Goal: Task Accomplishment & Management: Manage account settings

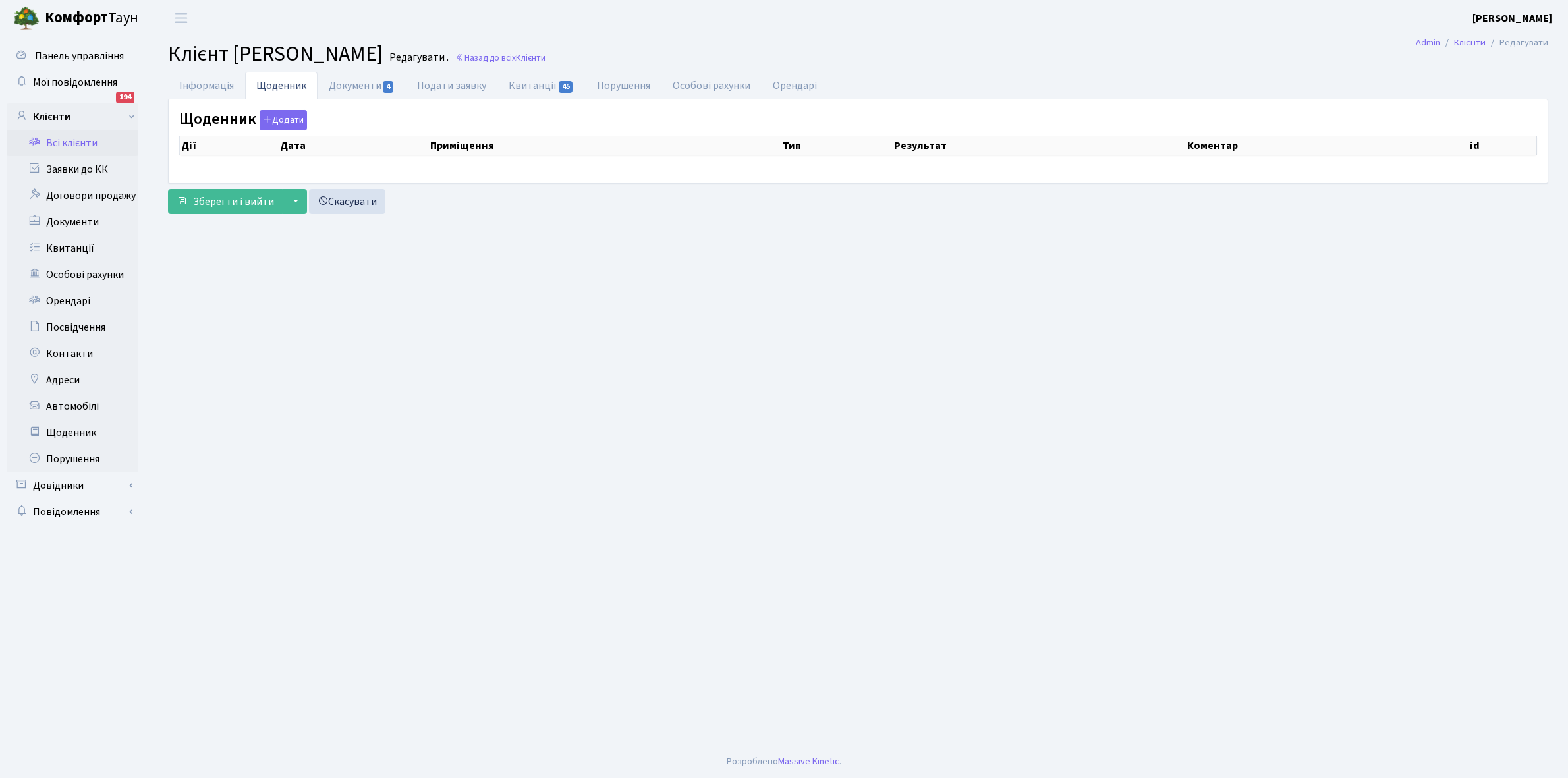
select select "25"
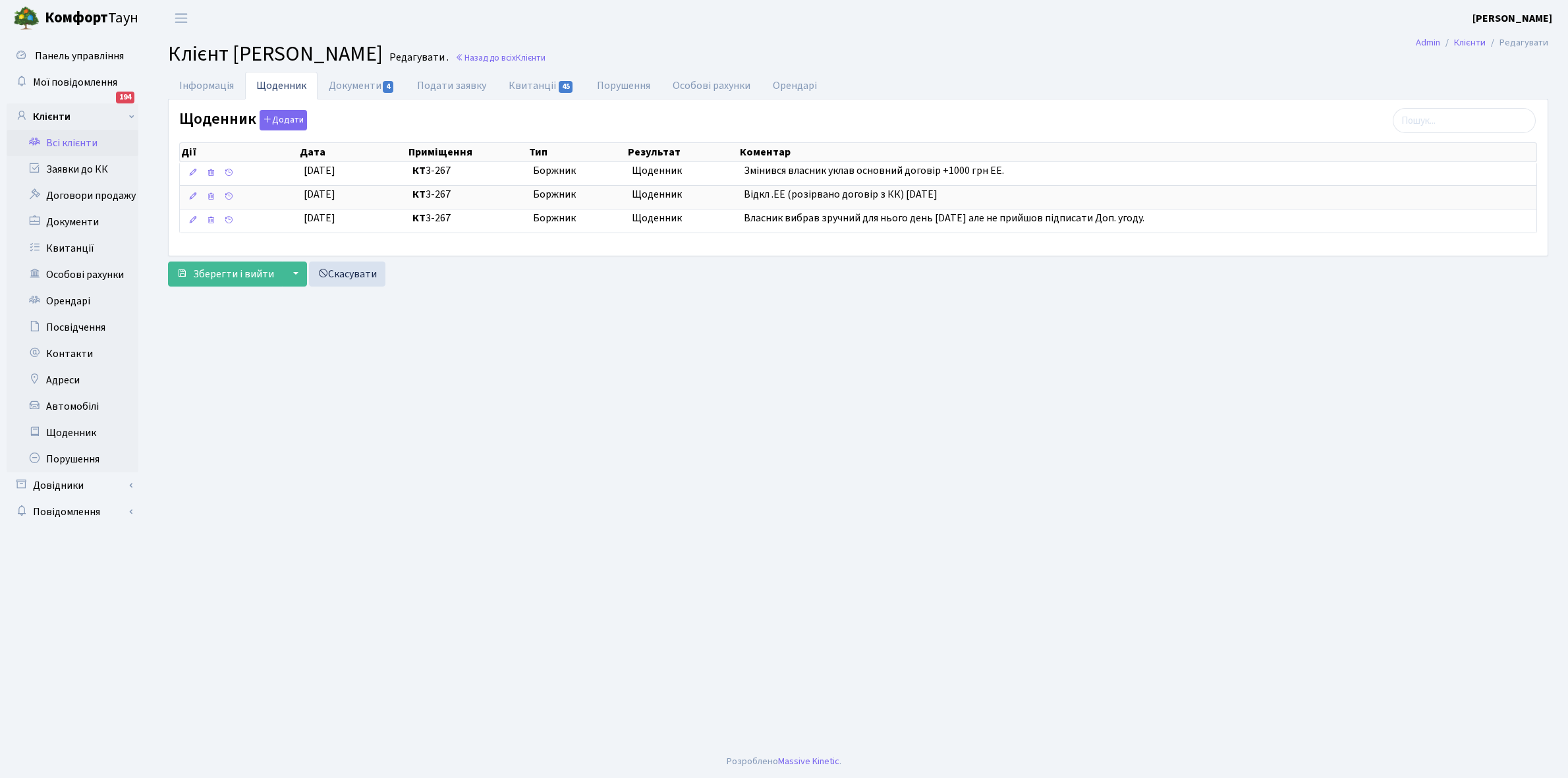
click at [83, 137] on link "Всі клієнти" at bounding box center [72, 142] width 132 height 26
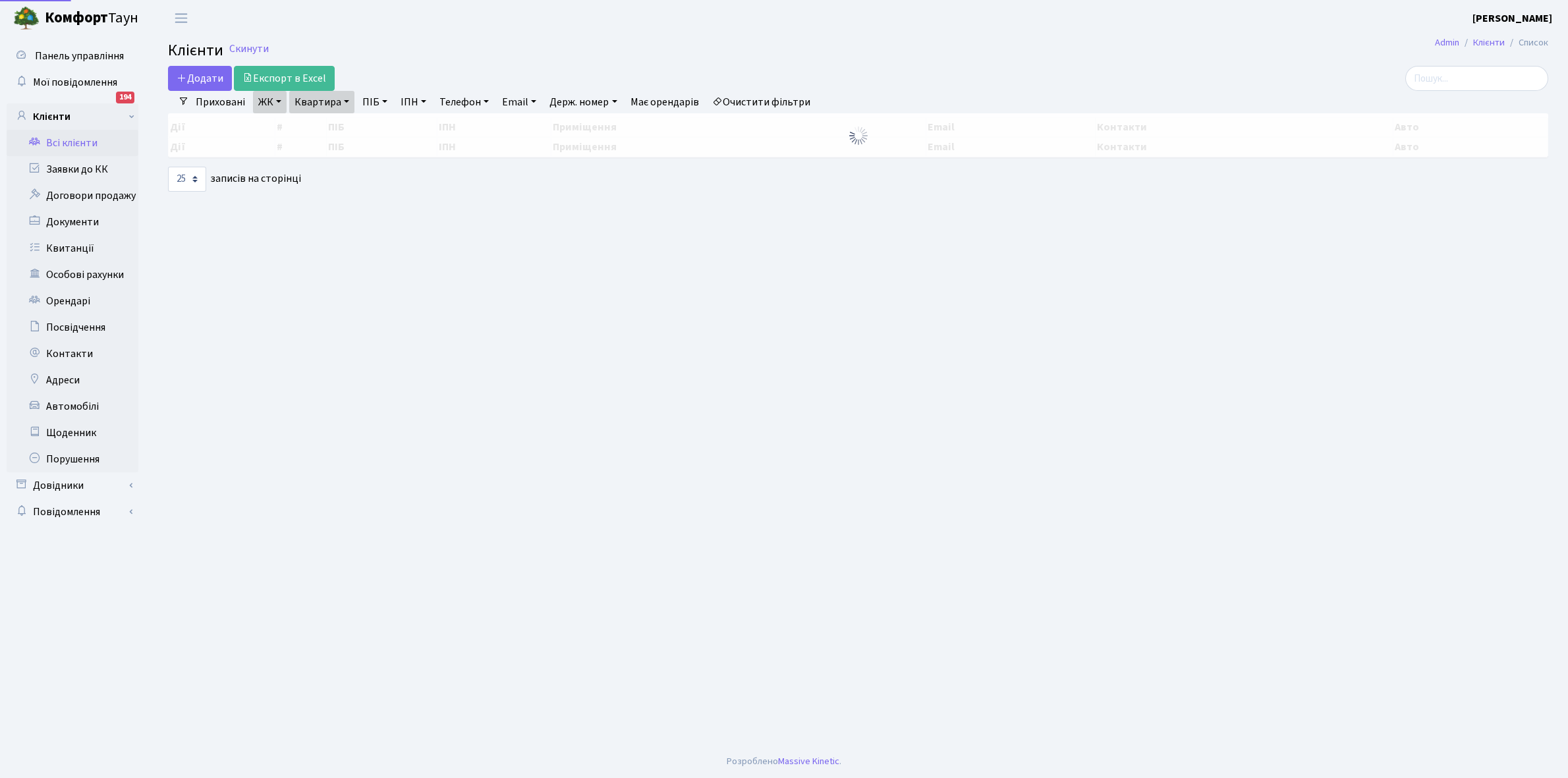
select select "25"
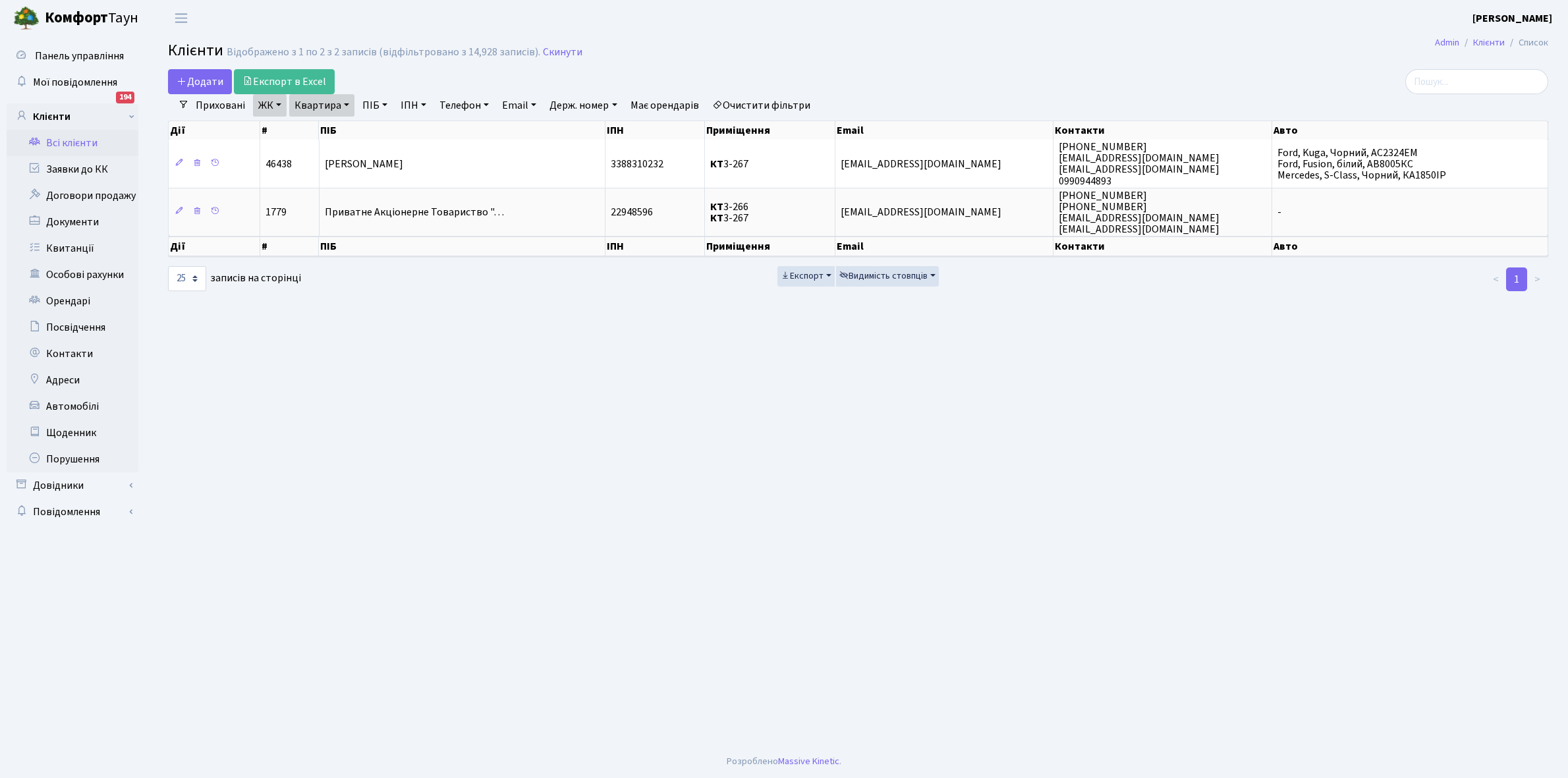
click at [796, 100] on link "Очистити фільтри" at bounding box center [761, 105] width 109 height 22
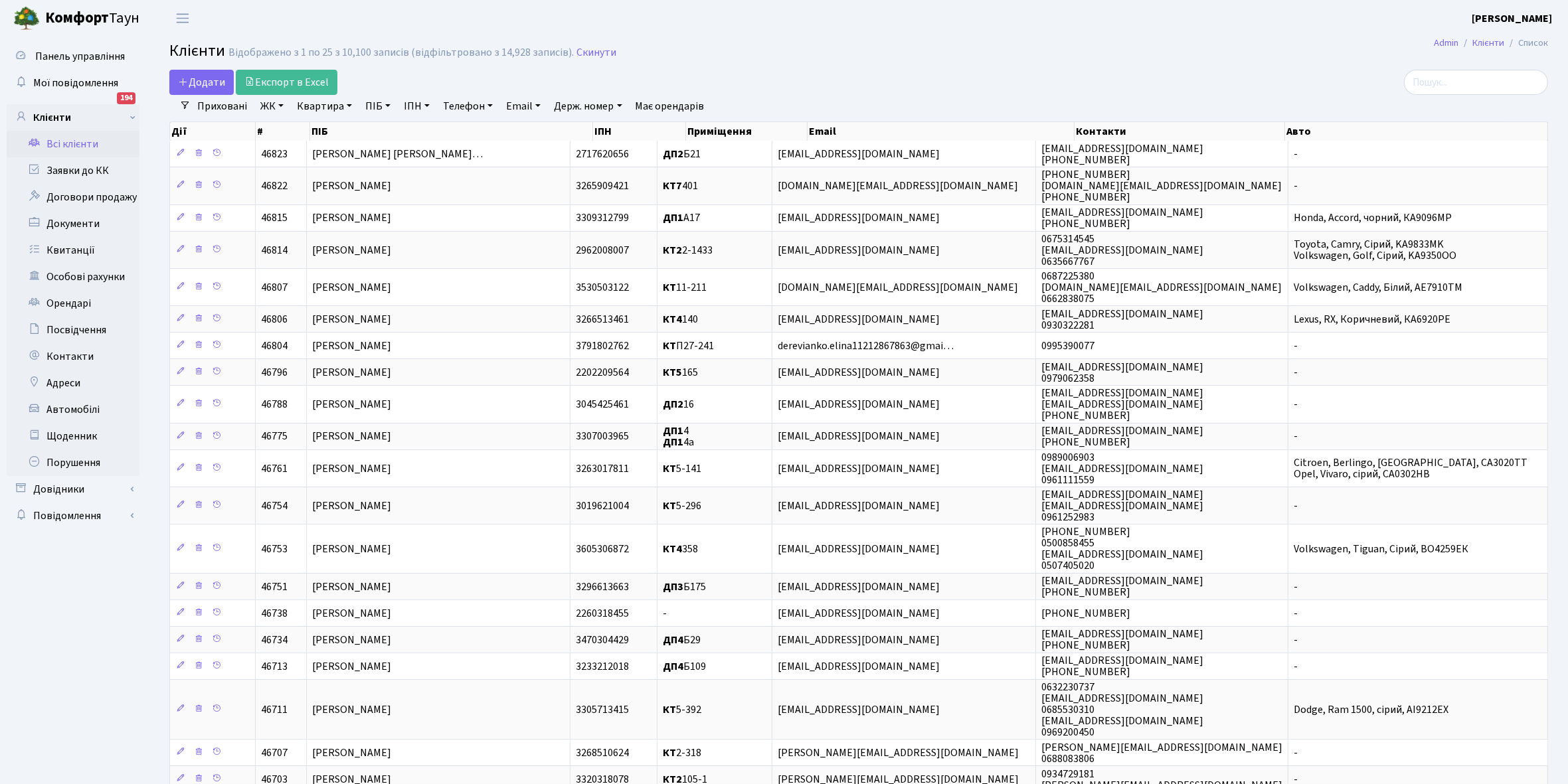
click at [281, 102] on link "ЖК" at bounding box center [271, 106] width 34 height 22
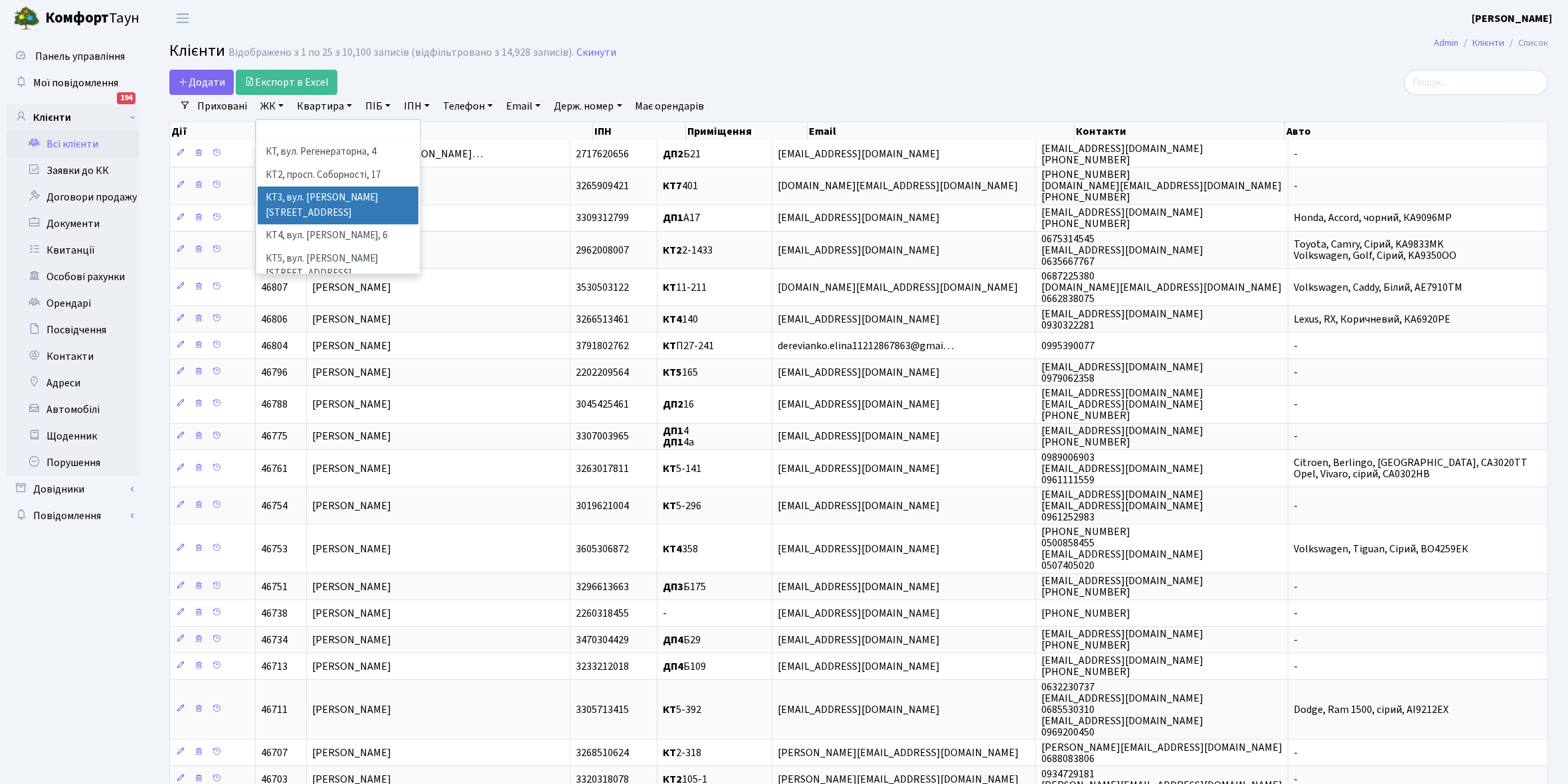
click at [344, 200] on li "КТ3, вул. Березнева, 16" at bounding box center [338, 205] width 161 height 38
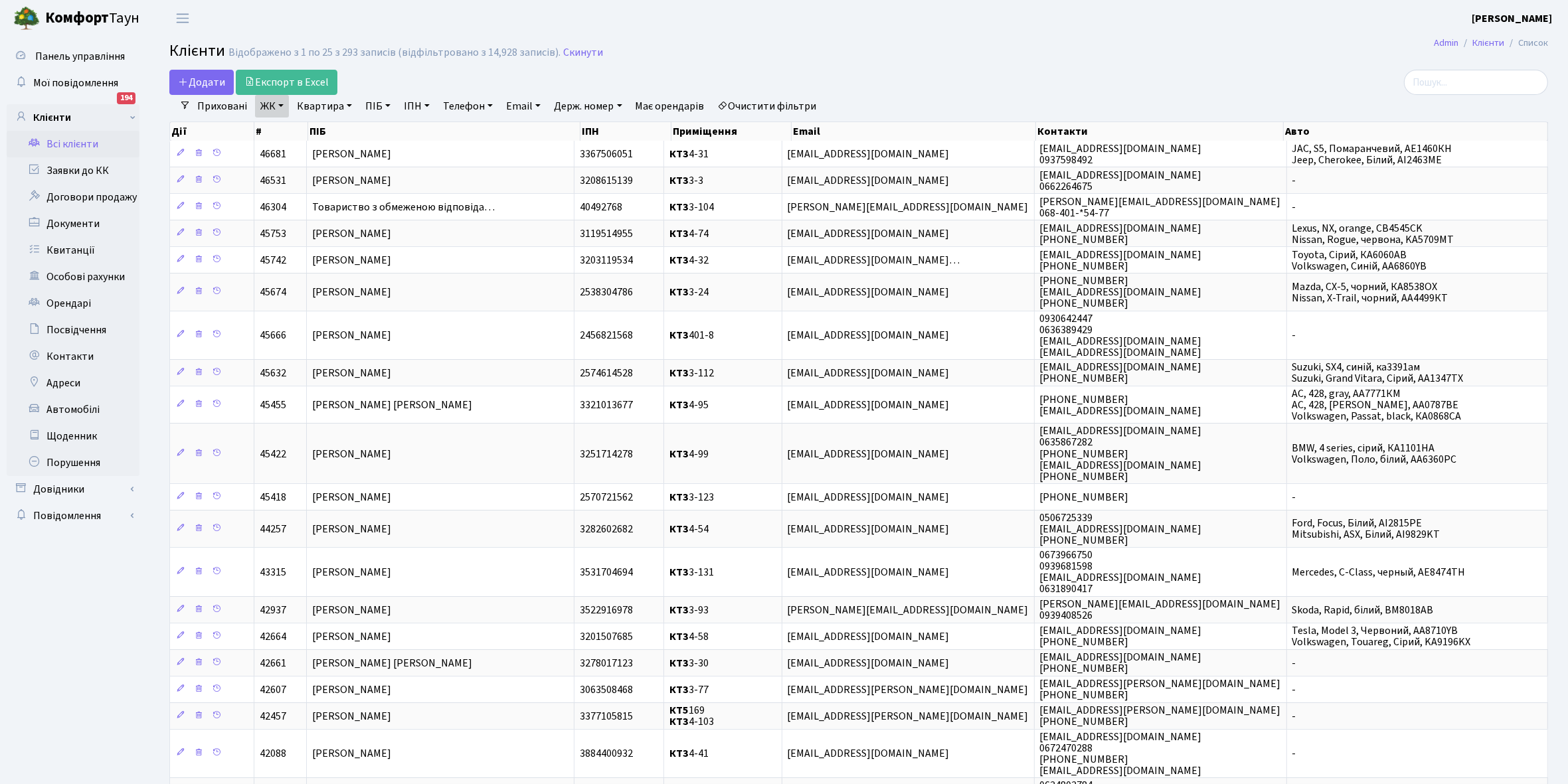
click at [347, 106] on link "Квартира" at bounding box center [324, 106] width 66 height 22
click at [327, 131] on input "text" at bounding box center [331, 132] width 78 height 25
type input "3-119"
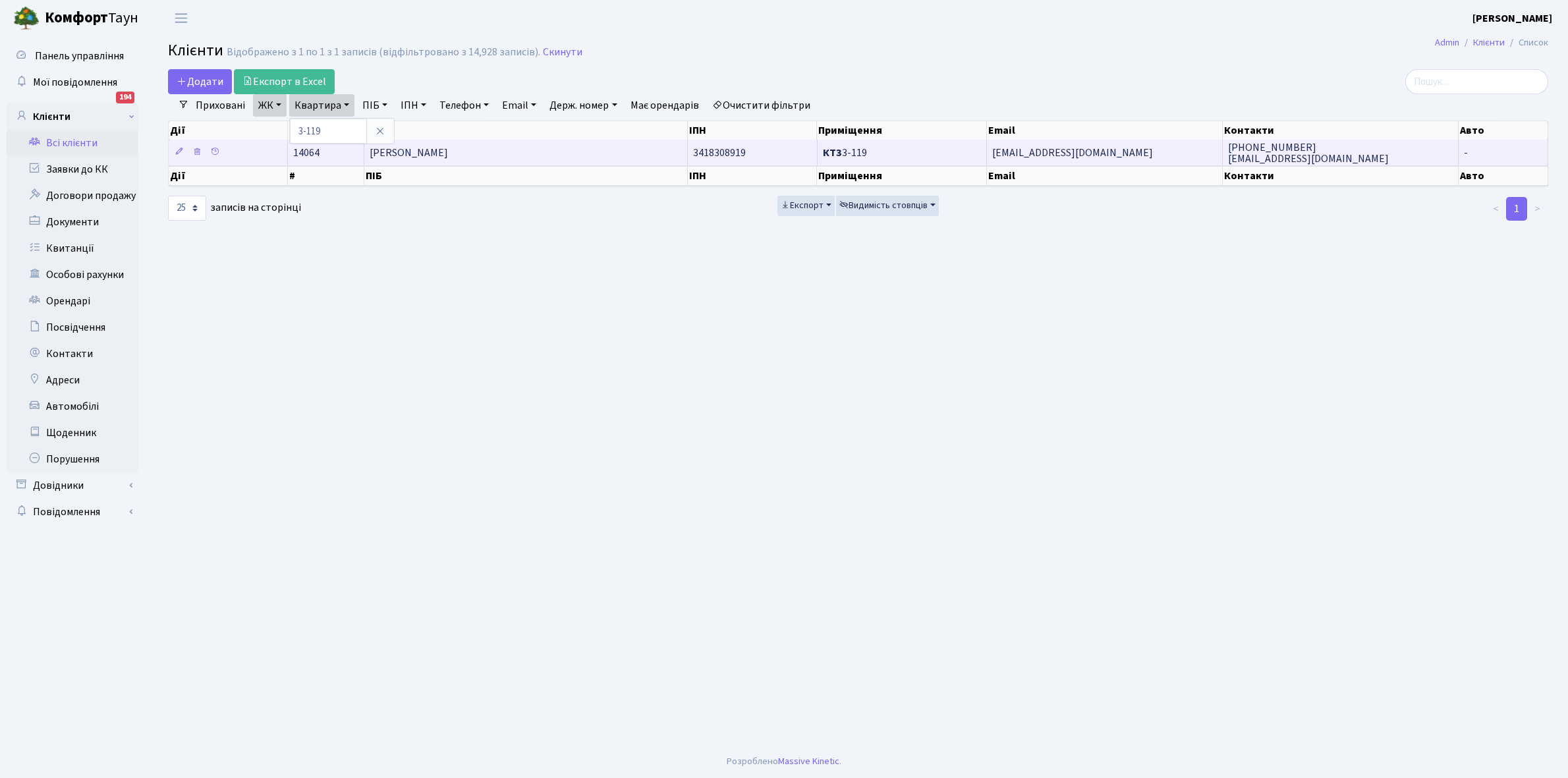
click at [430, 146] on span "[PERSON_NAME]" at bounding box center [408, 152] width 78 height 14
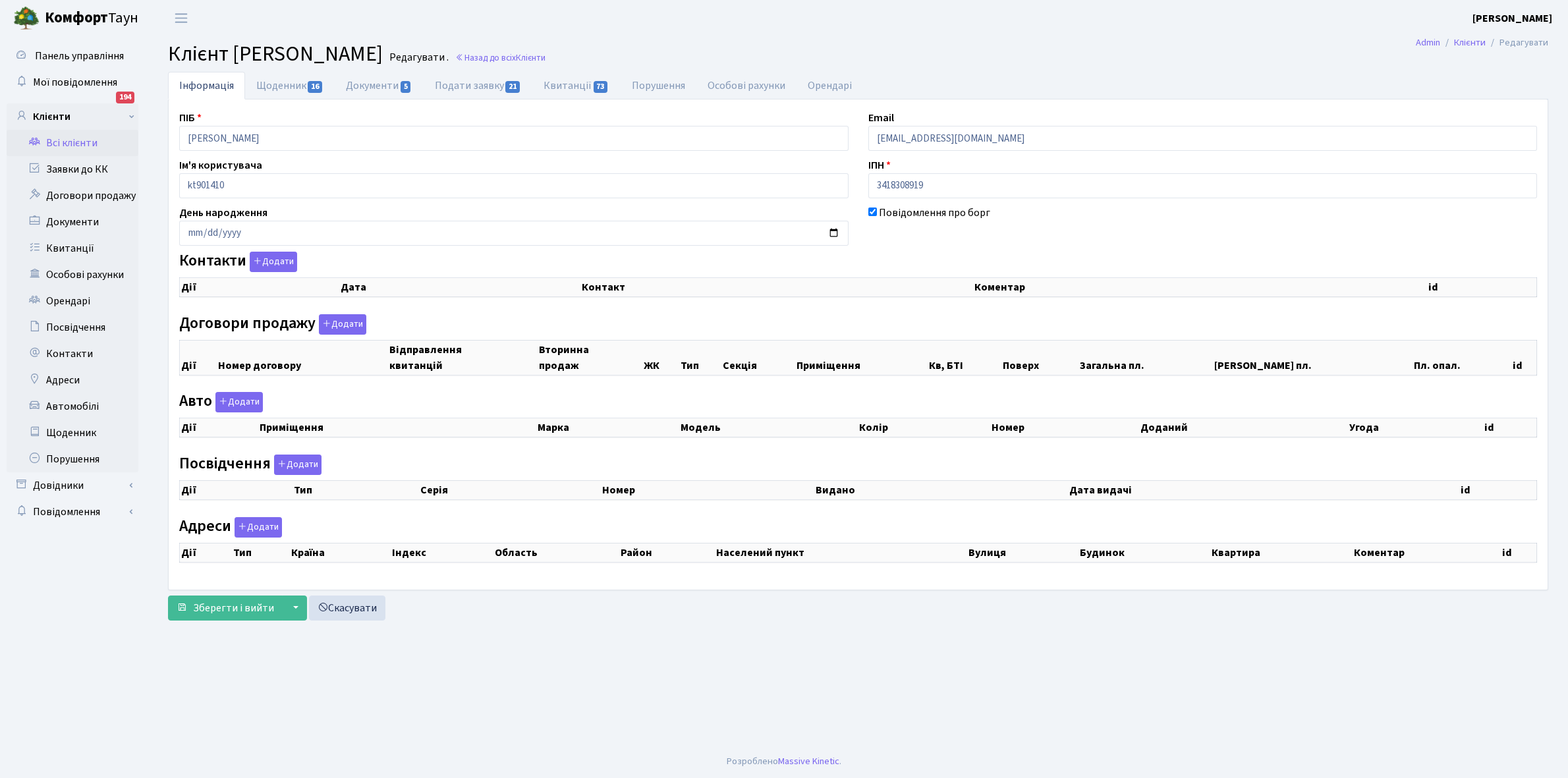
checkbox input "true"
select select "25"
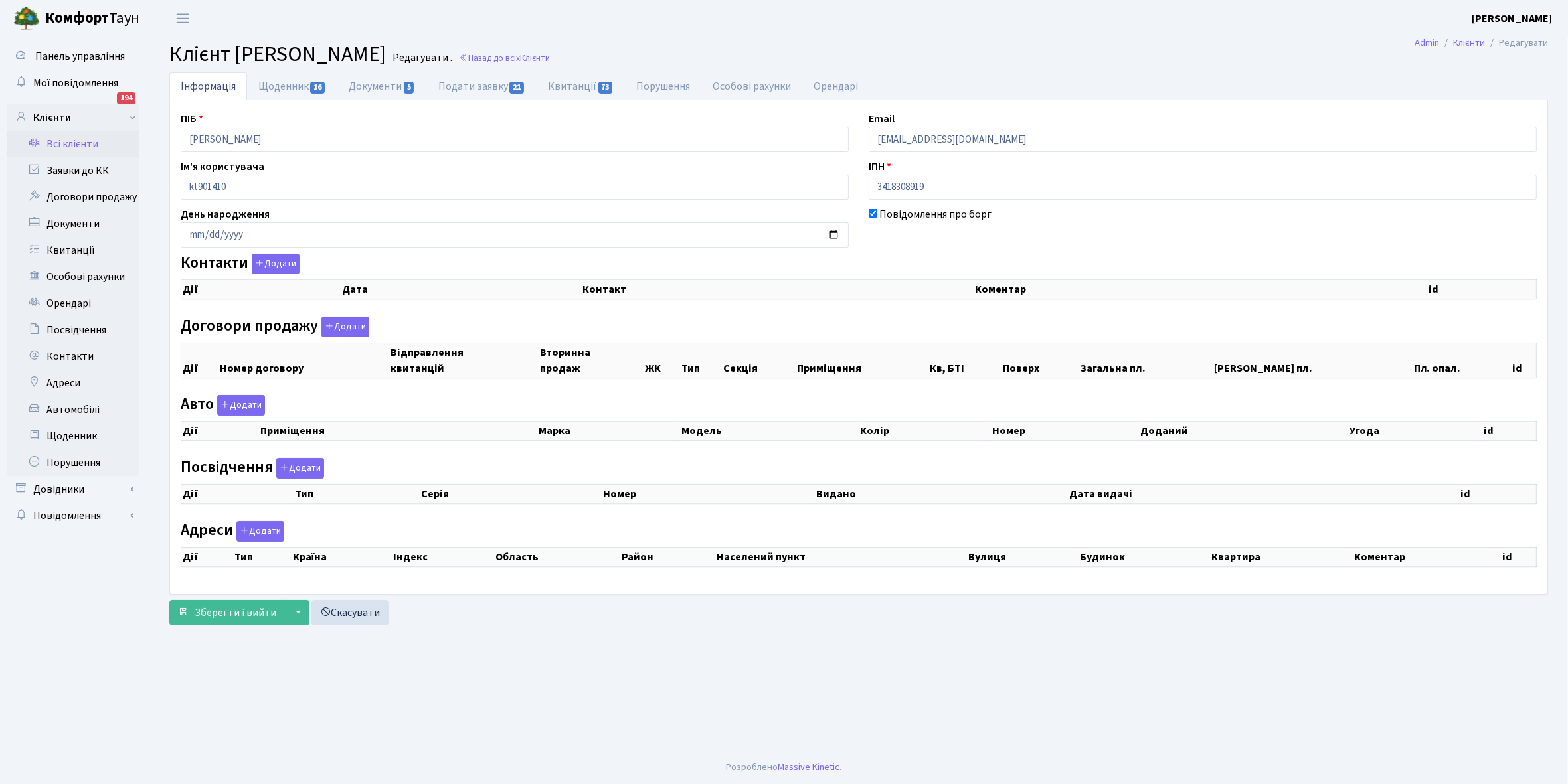
select select "25"
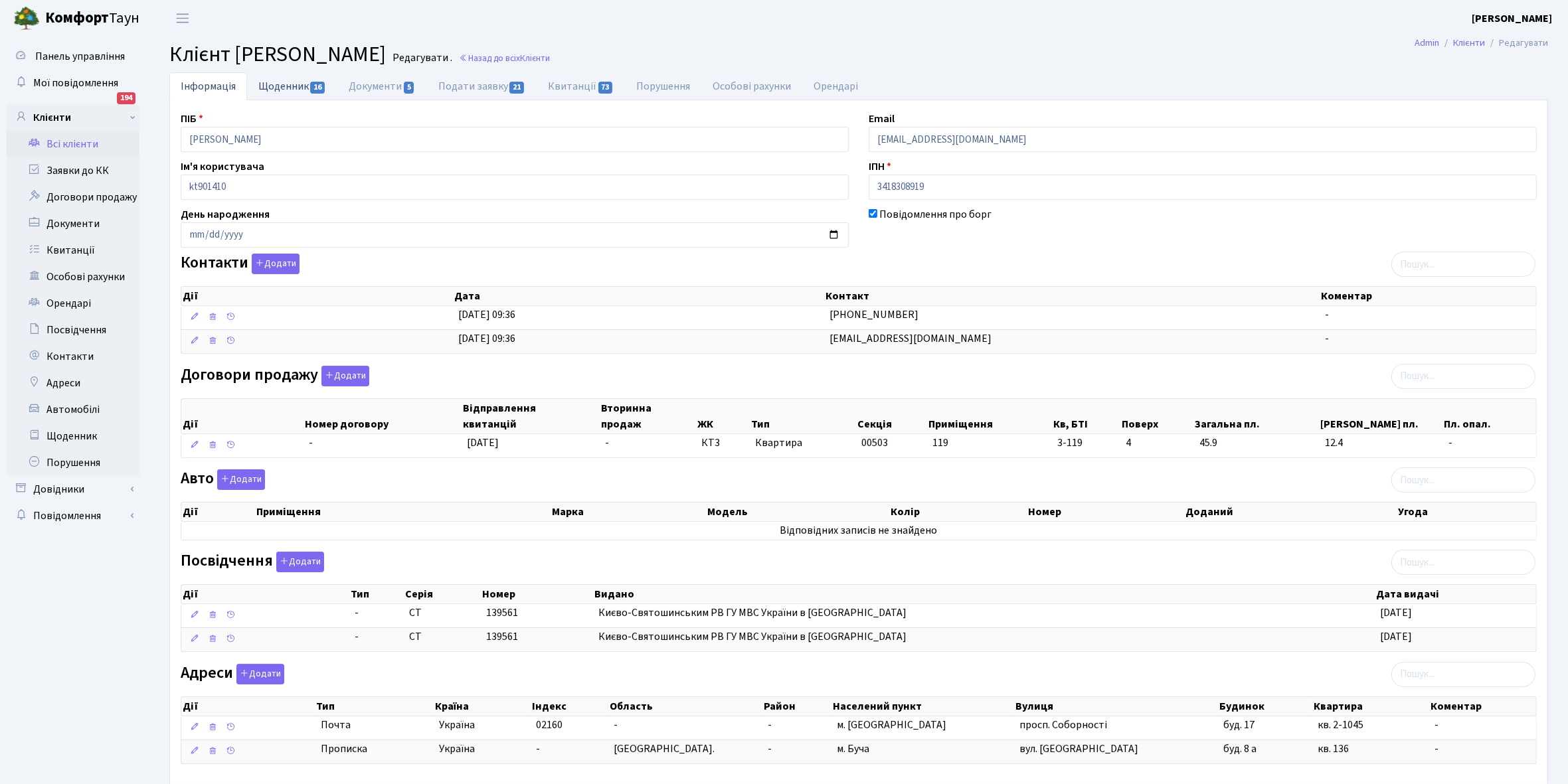
click at [275, 84] on link "Щоденник 16" at bounding box center [291, 86] width 90 height 27
select select "25"
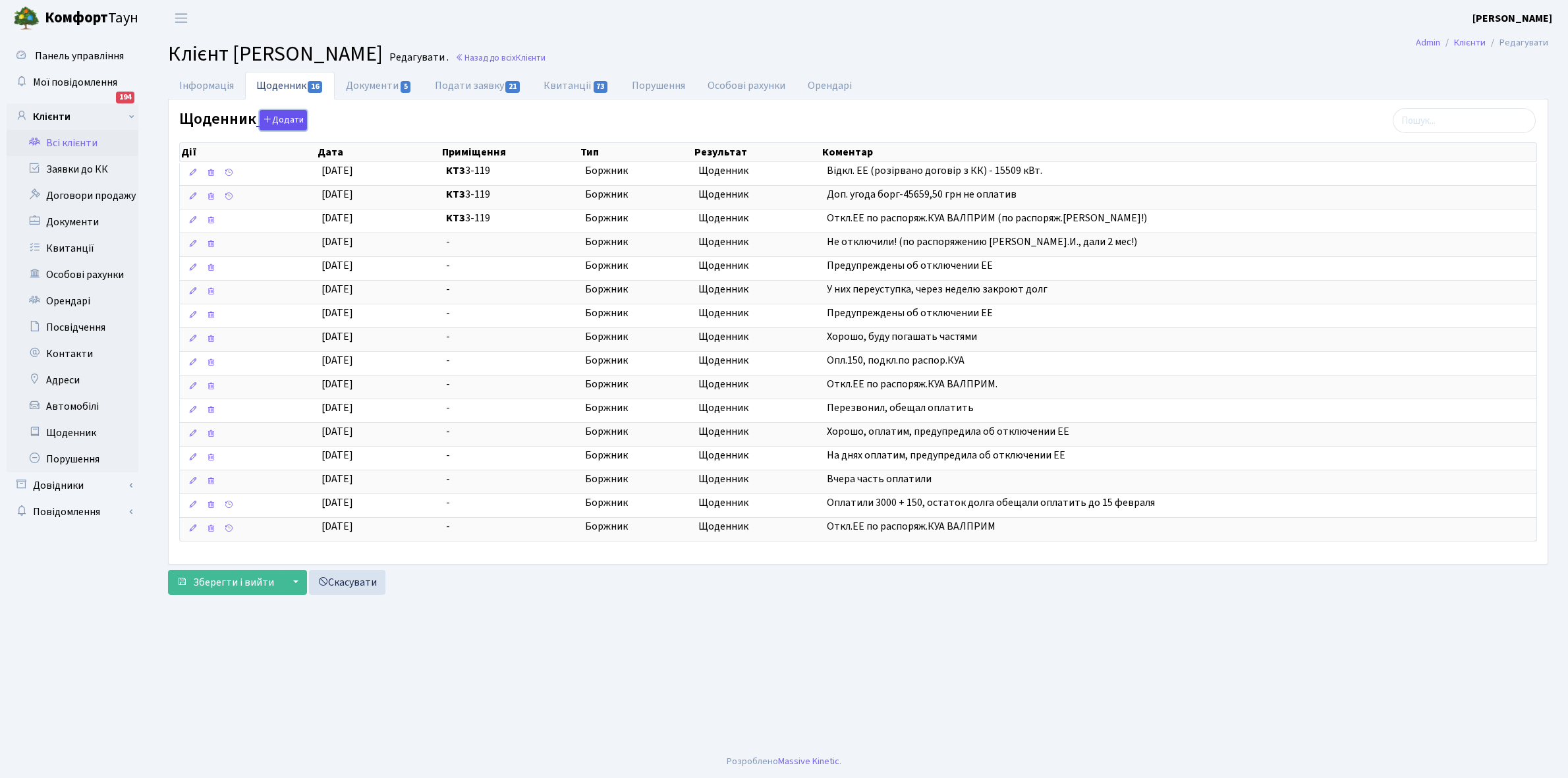
click at [288, 117] on button "Додати" at bounding box center [283, 120] width 47 height 21
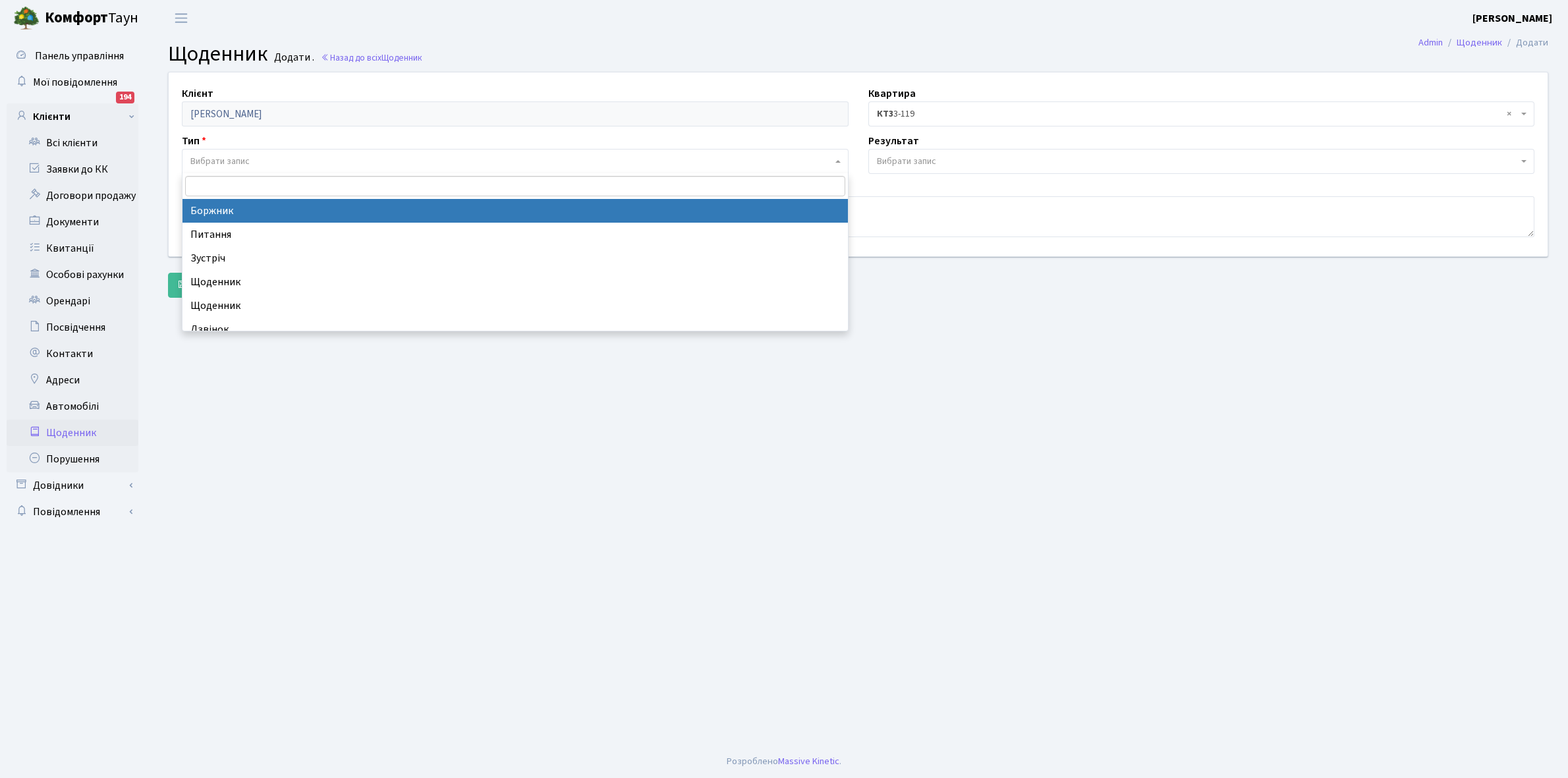
click at [228, 160] on span "Вибрати запис" at bounding box center [219, 161] width 59 height 13
select select "189"
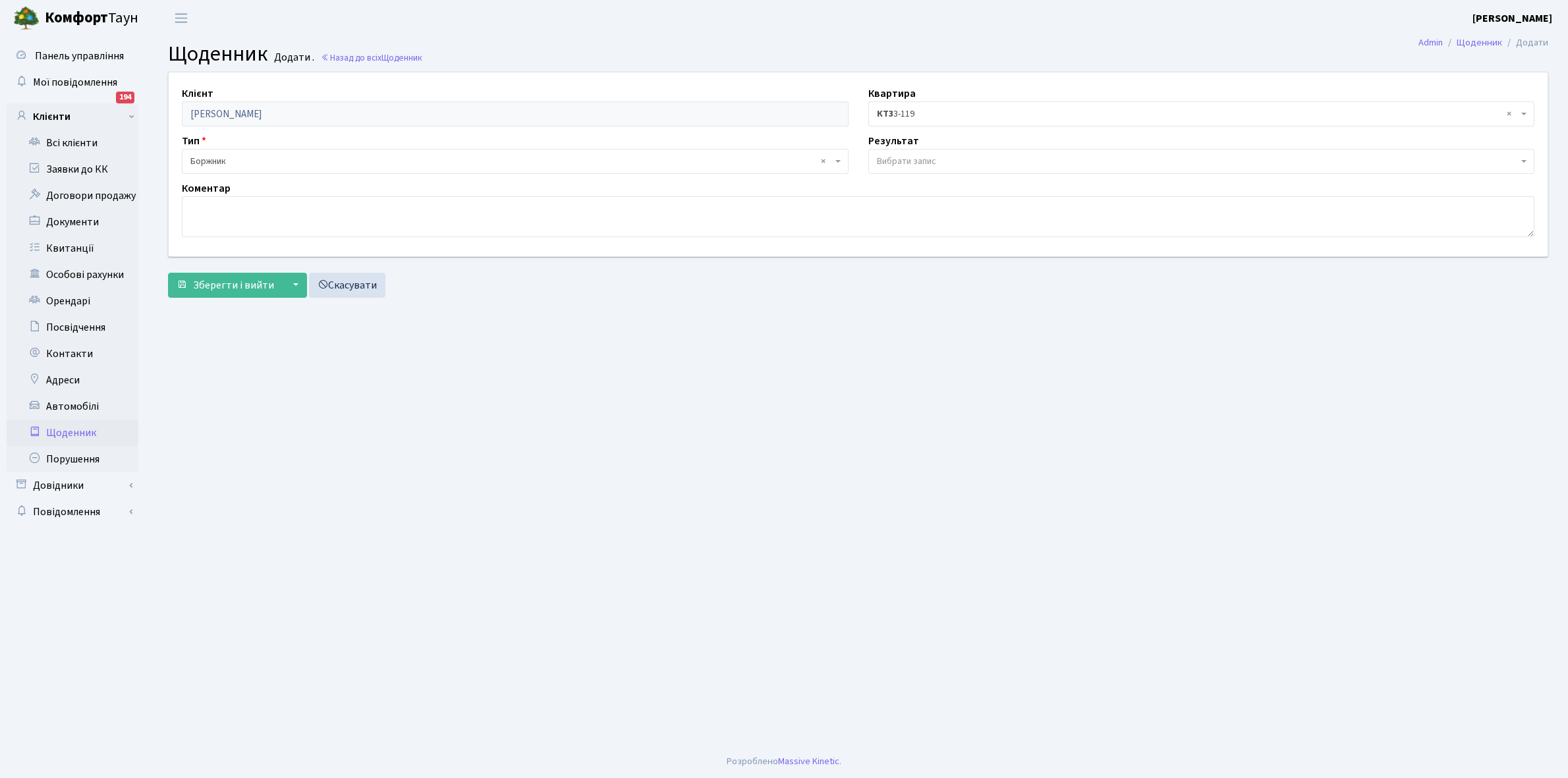
click at [943, 155] on span "Вибрати запис" at bounding box center [1197, 161] width 642 height 13
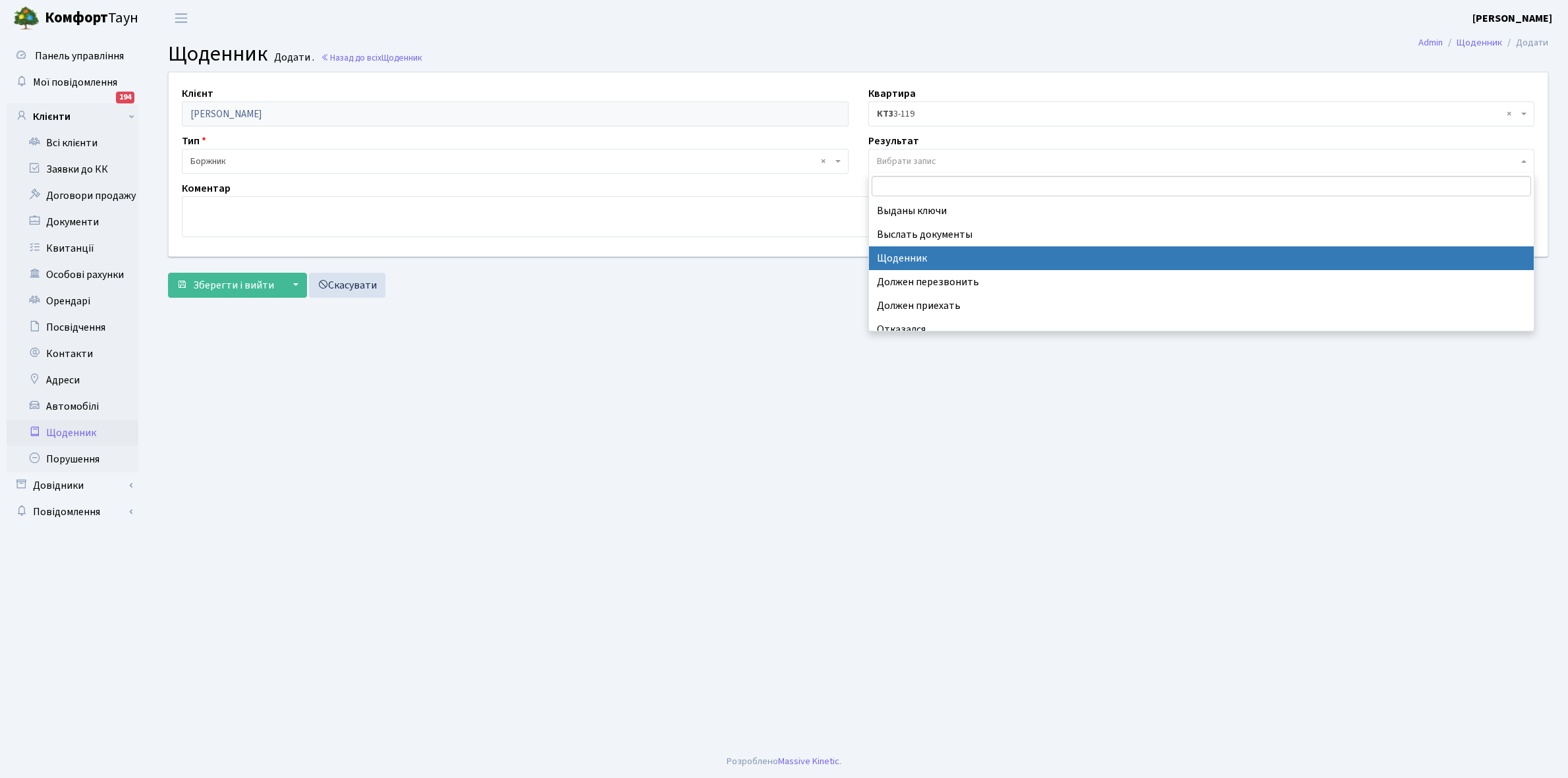
select select "14"
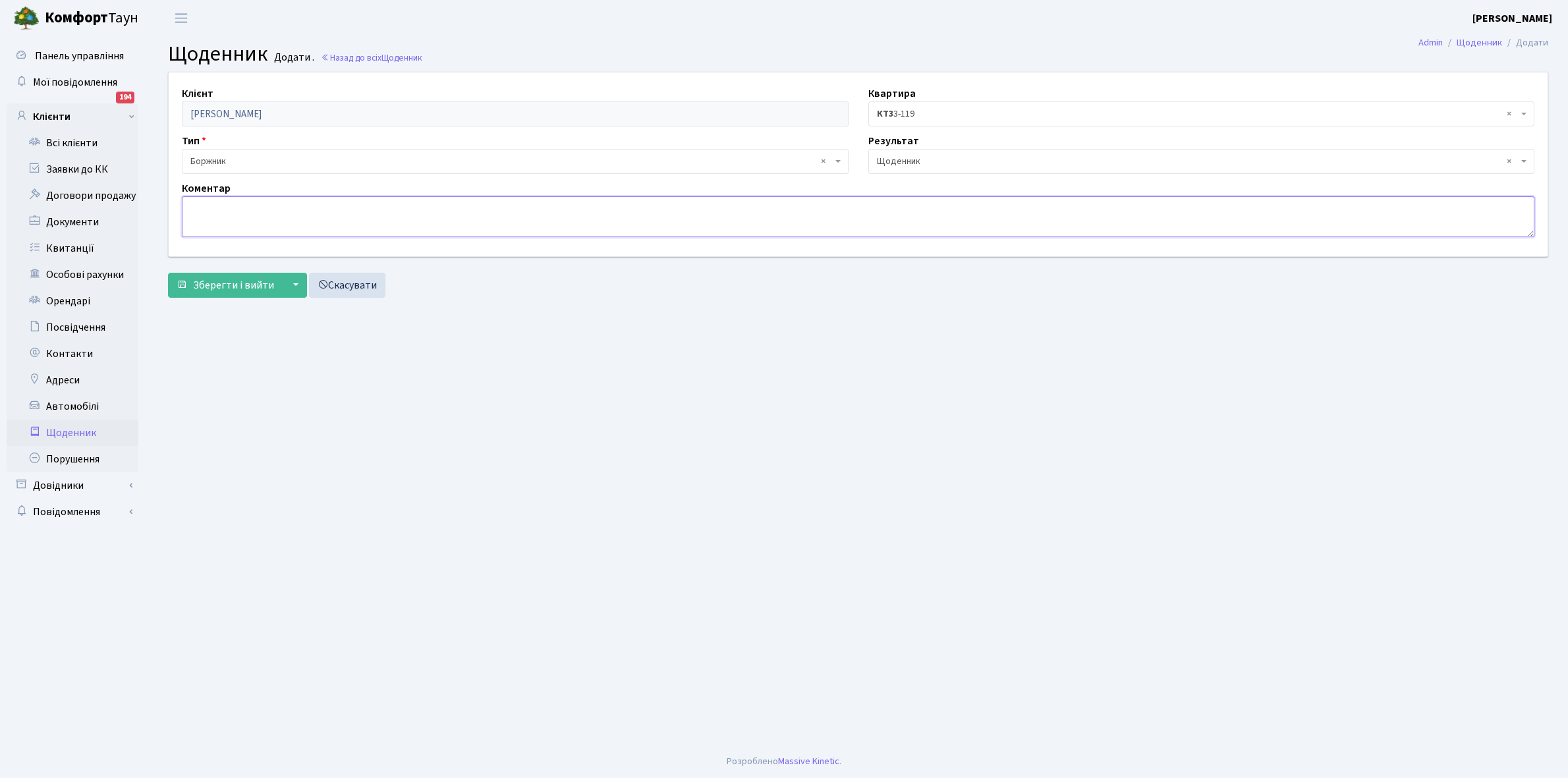
click at [202, 212] on textarea at bounding box center [857, 217] width 1352 height 41
type textarea "Заява+10000+13500+1000 грн. РОЗСТРОЧКА"
click at [242, 288] on span "Зберегти і вийти" at bounding box center [233, 285] width 81 height 14
